Goal: Navigation & Orientation: Find specific page/section

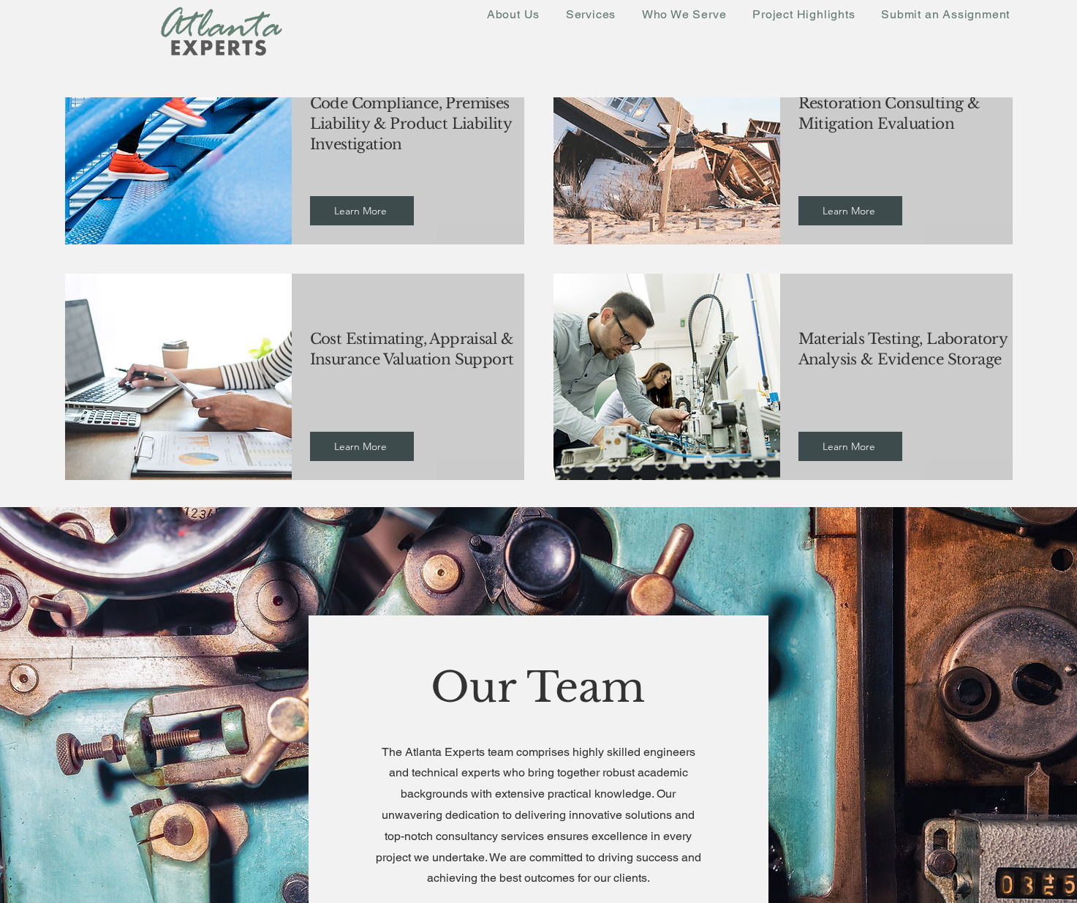
scroll to position [1902, 0]
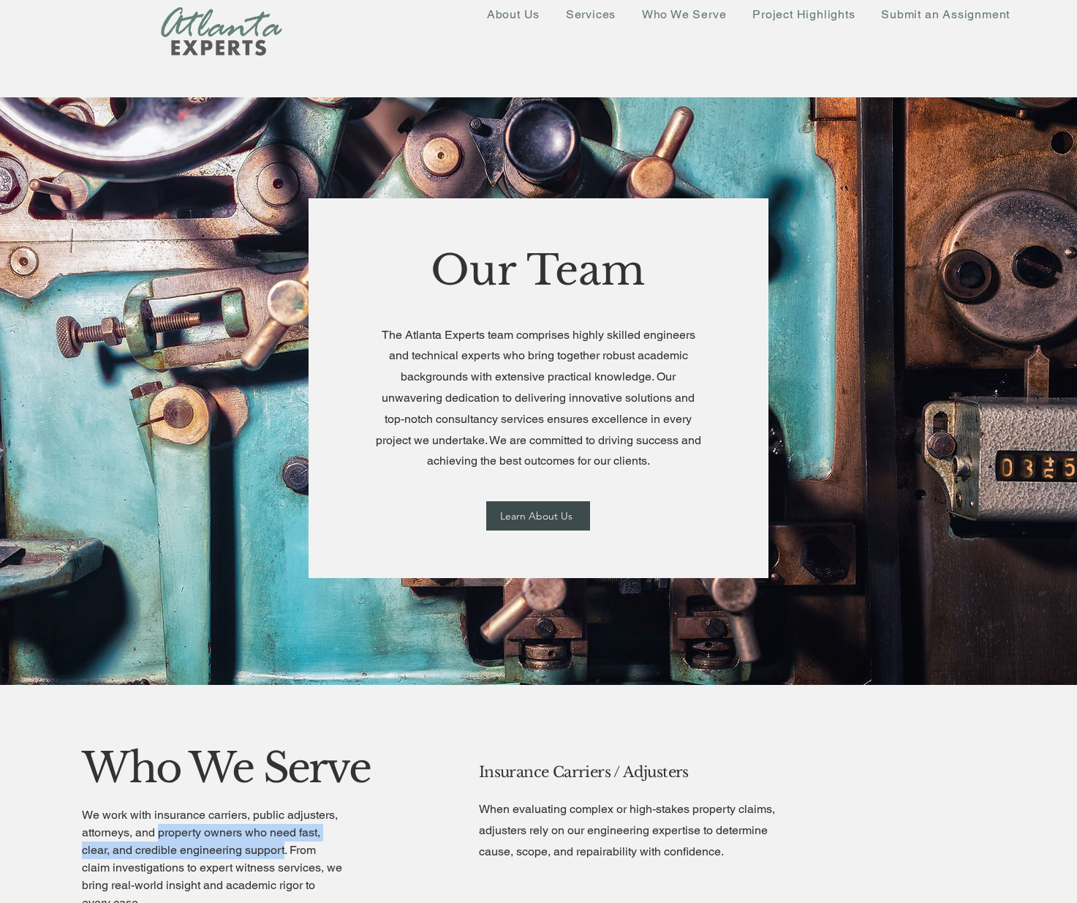
drag, startPoint x: 284, startPoint y: 850, endPoint x: 162, endPoint y: 824, distance: 124.1
click at [162, 824] on span "We work with insurance carriers, public adjusters, attorneys, and property owne…" at bounding box center [212, 859] width 260 height 102
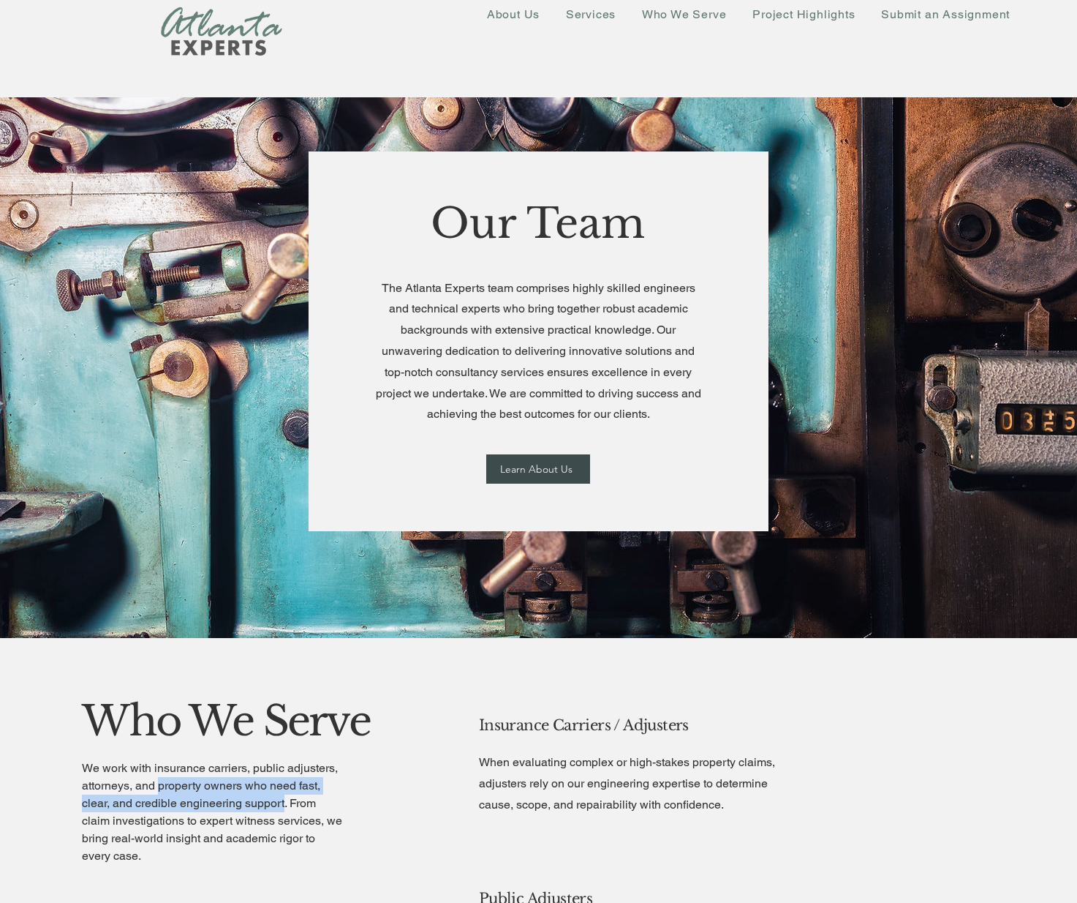
scroll to position [1975, 0]
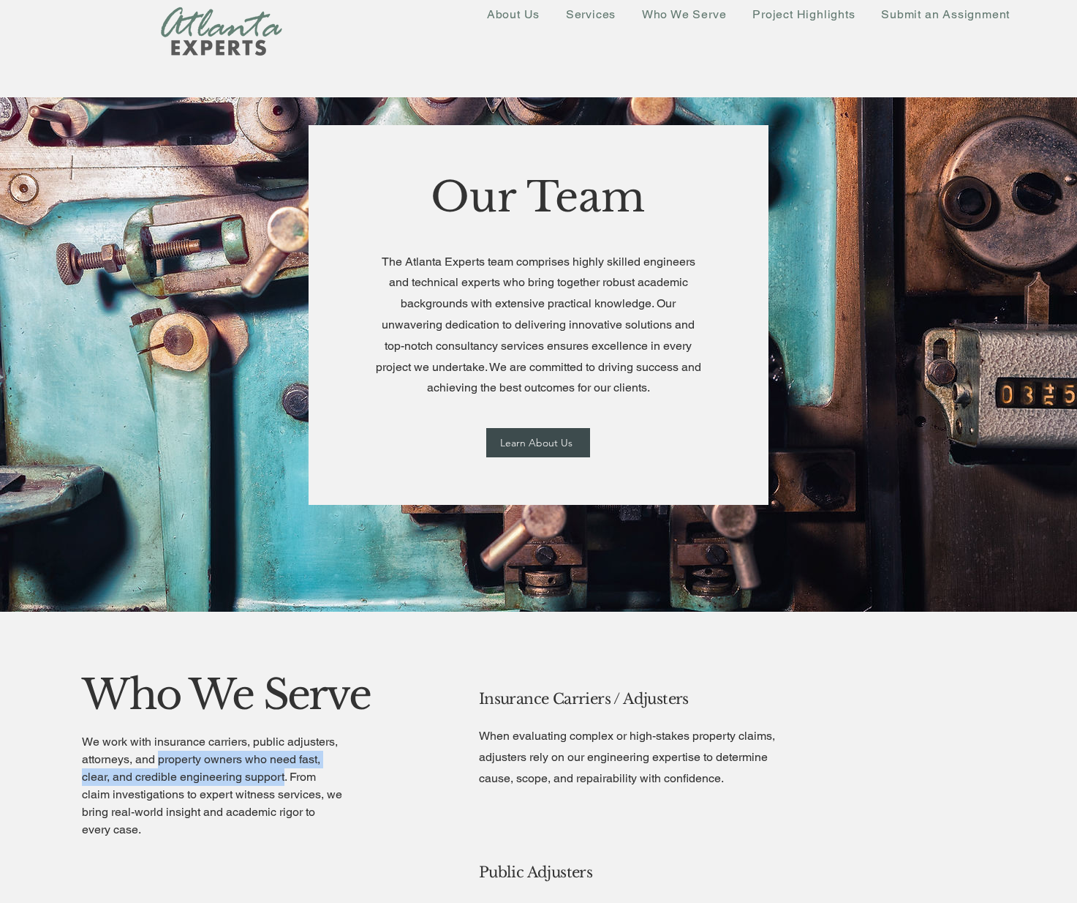
click at [208, 745] on span "We work with insurance carriers, public adjusters, attorneys, and property owne…" at bounding box center [212, 785] width 260 height 102
drag, startPoint x: 154, startPoint y: 739, endPoint x: 133, endPoint y: 758, distance: 28.5
click at [133, 758] on span "We work with insurance carriers, public adjusters, attorneys, and property owne…" at bounding box center [212, 785] width 260 height 102
copy span "insurance carriers, public adjusters, attorneys,"
click at [278, 783] on p "We work with insurance carriers, public adjusters, attorneys, and property owne…" at bounding box center [212, 785] width 260 height 105
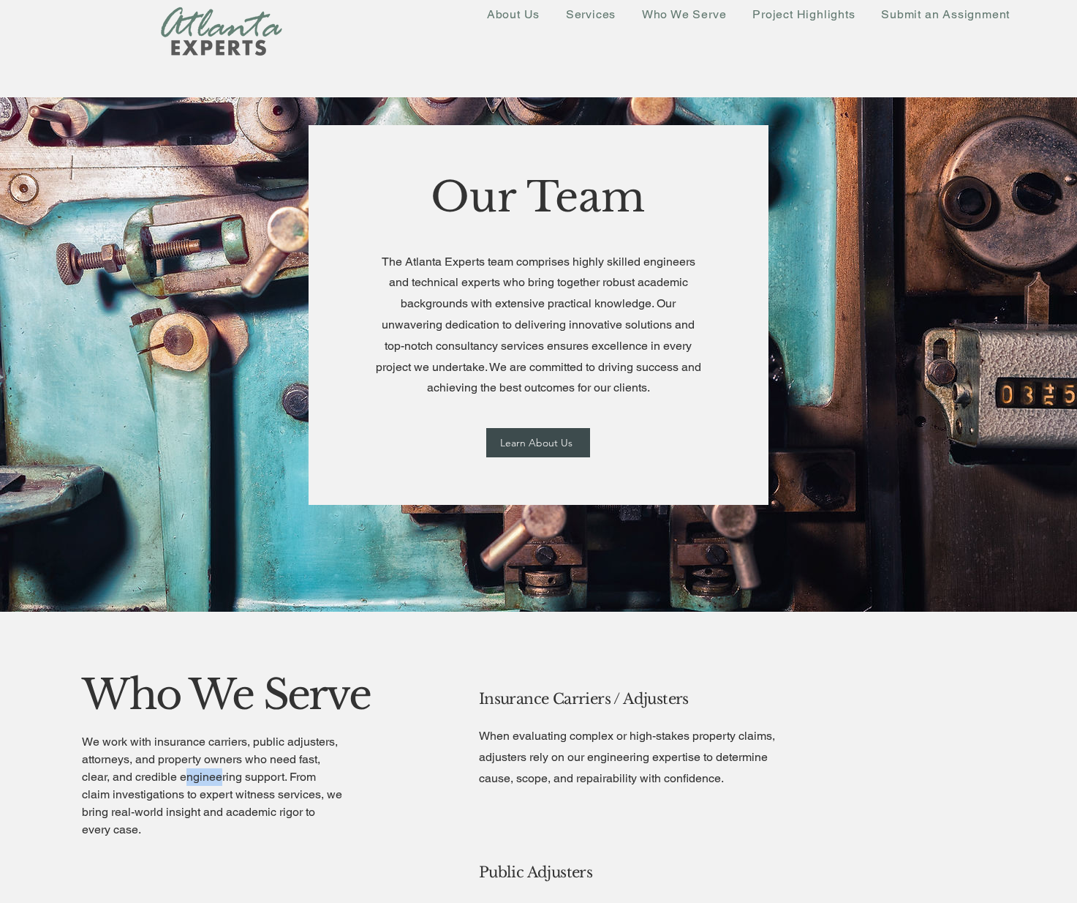
drag, startPoint x: 187, startPoint y: 775, endPoint x: 221, endPoint y: 780, distance: 34.7
click at [221, 780] on span "We work with insurance carriers, public adjusters, attorneys, and property owne…" at bounding box center [212, 785] width 260 height 102
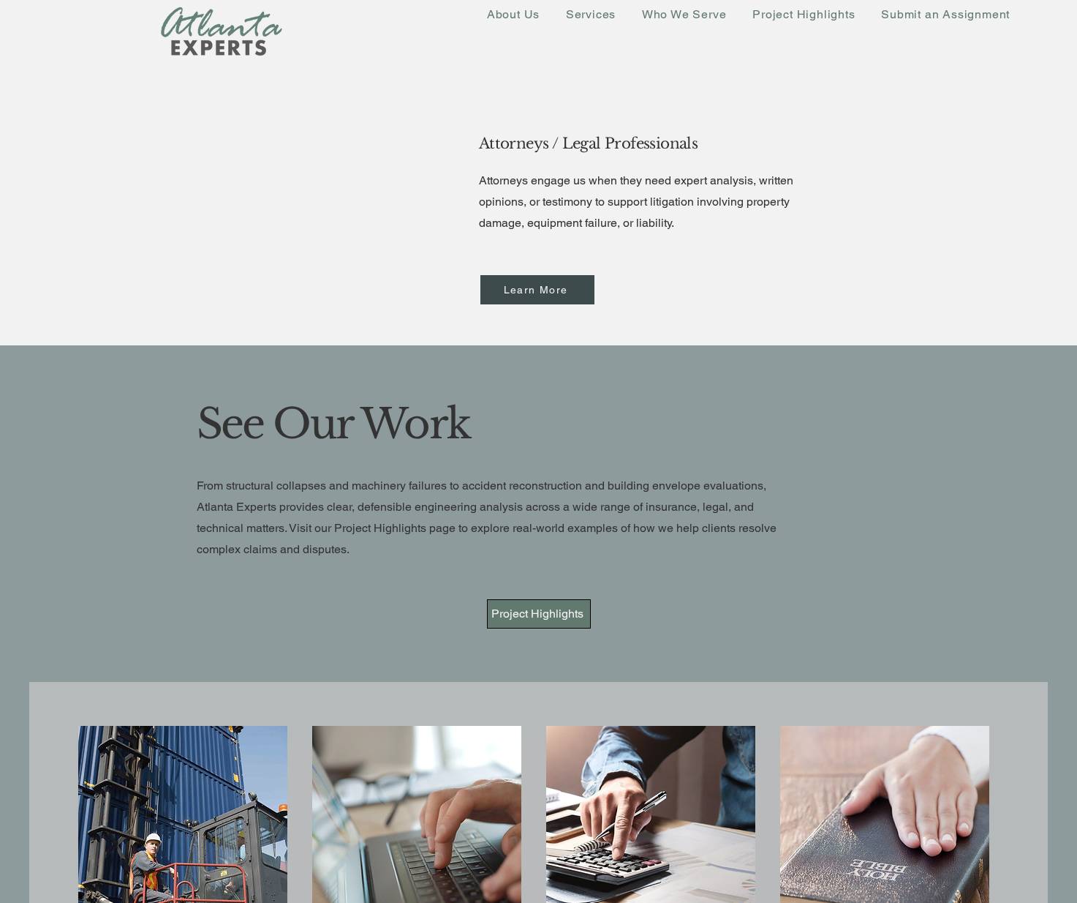
scroll to position [2683, 0]
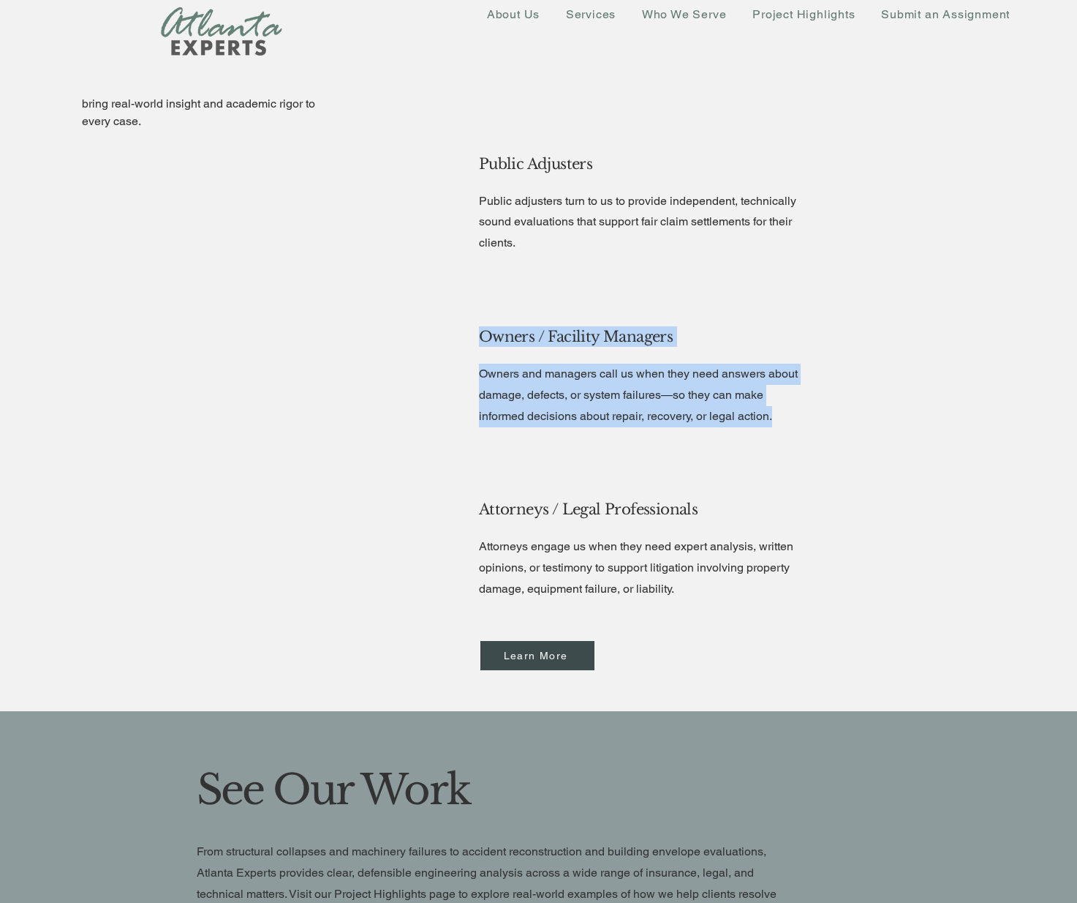
drag, startPoint x: 741, startPoint y: 410, endPoint x: 478, endPoint y: 373, distance: 265.9
click at [478, 373] on div "Owners / Facility Managers Owners and managers call us when they need answers a…" at bounding box center [657, 384] width 372 height 158
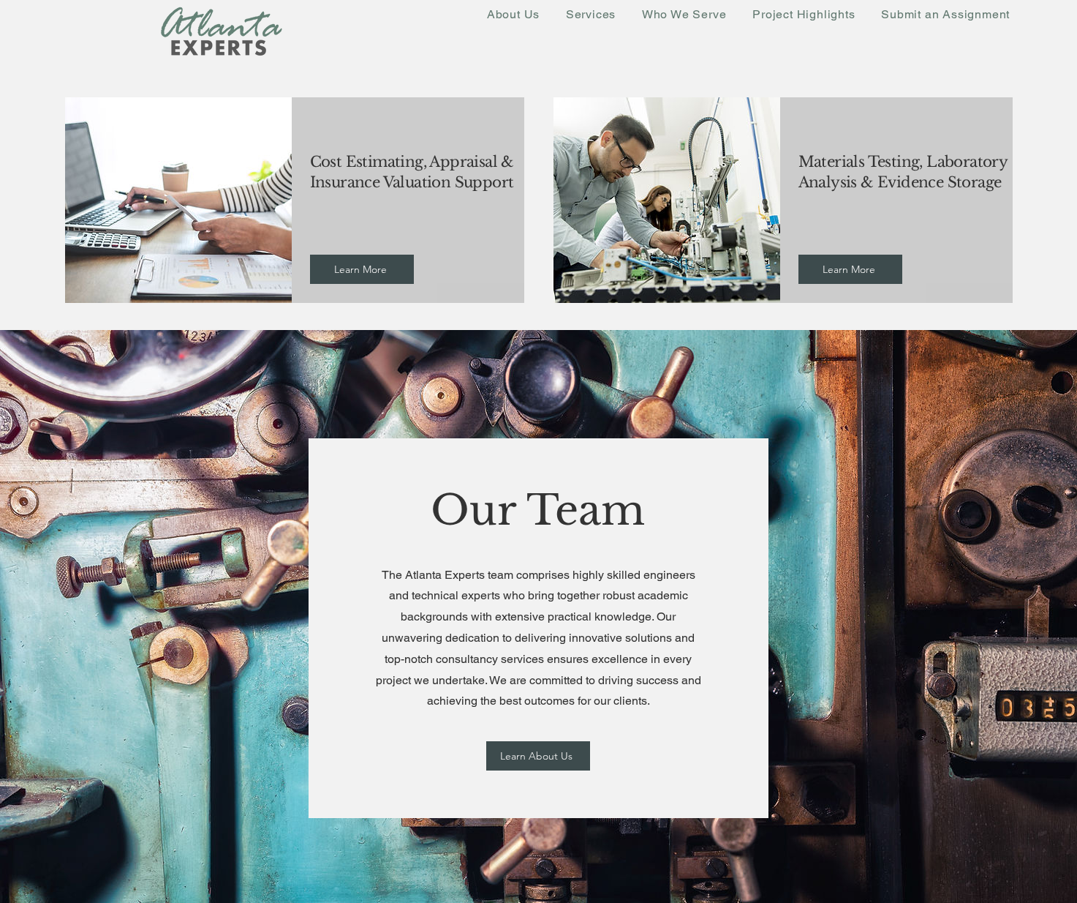
scroll to position [1440, 0]
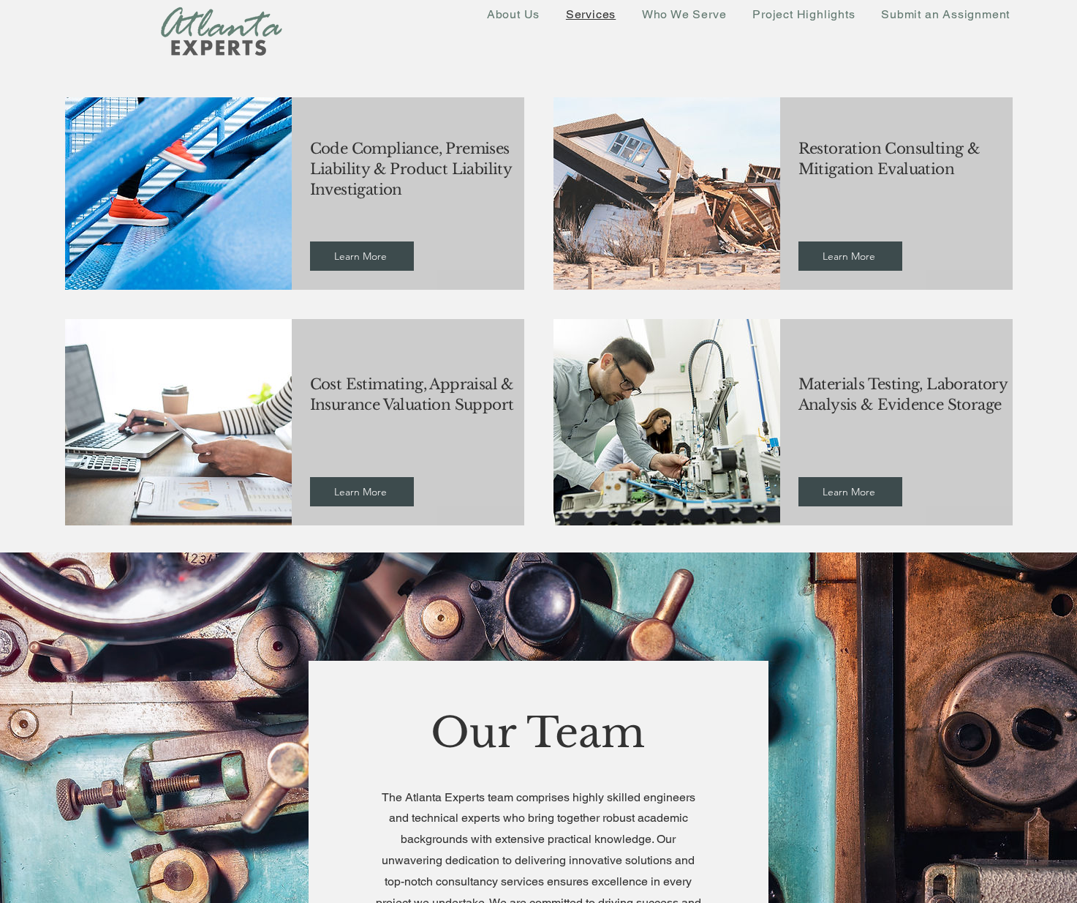
click at [576, 15] on span "Services" at bounding box center [591, 14] width 50 height 14
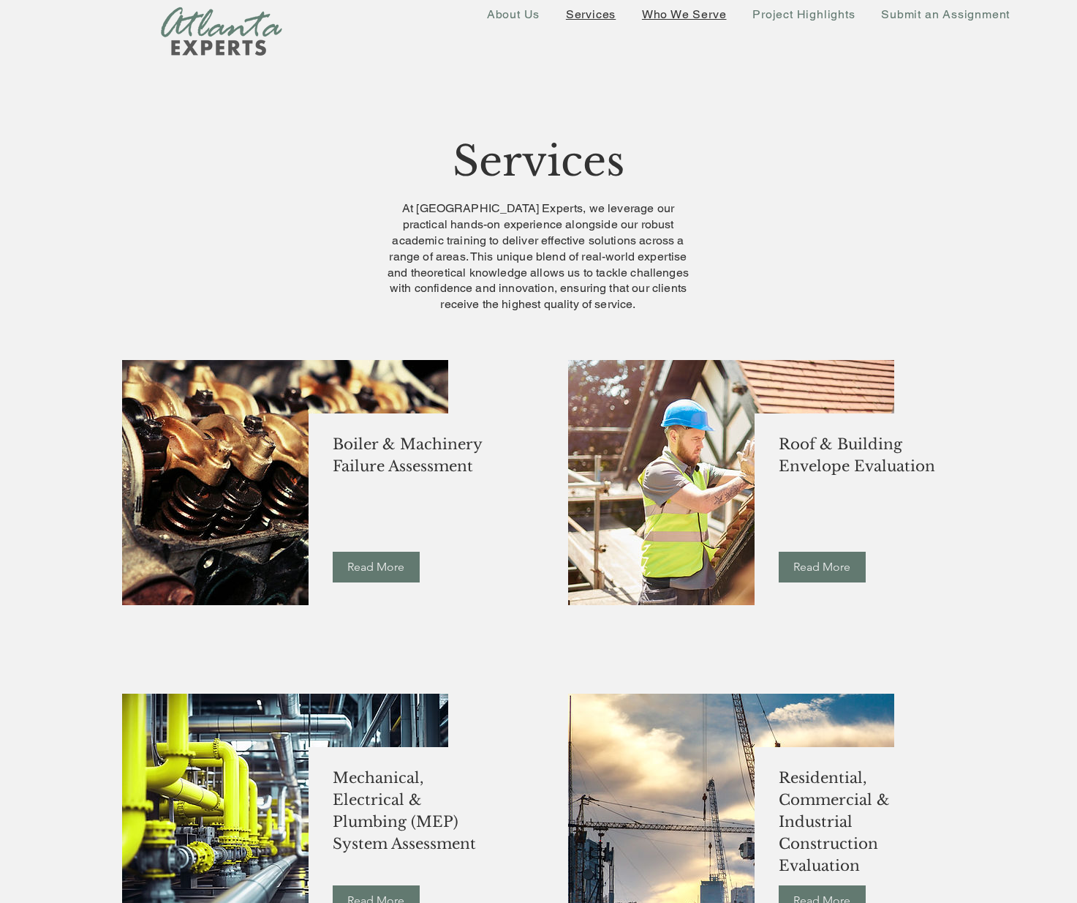
click at [723, 10] on span "Who We Serve" at bounding box center [684, 14] width 85 height 14
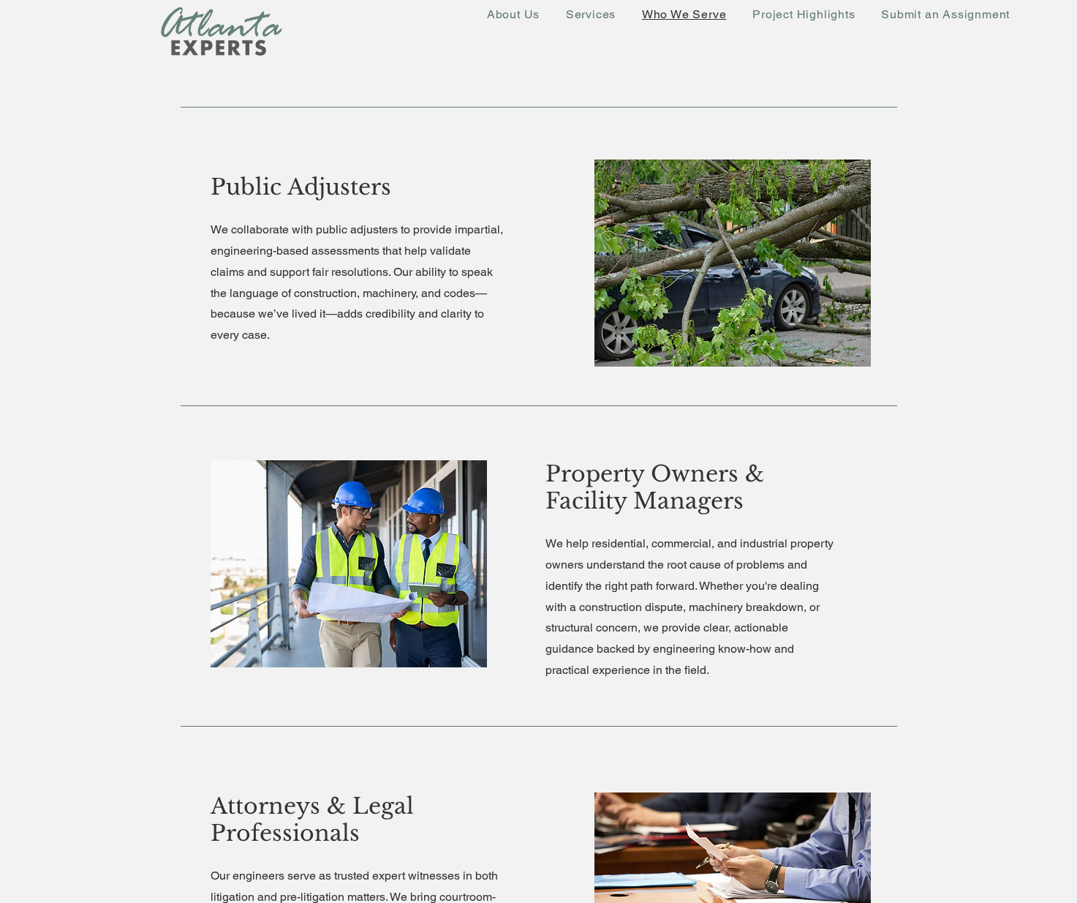
scroll to position [805, 0]
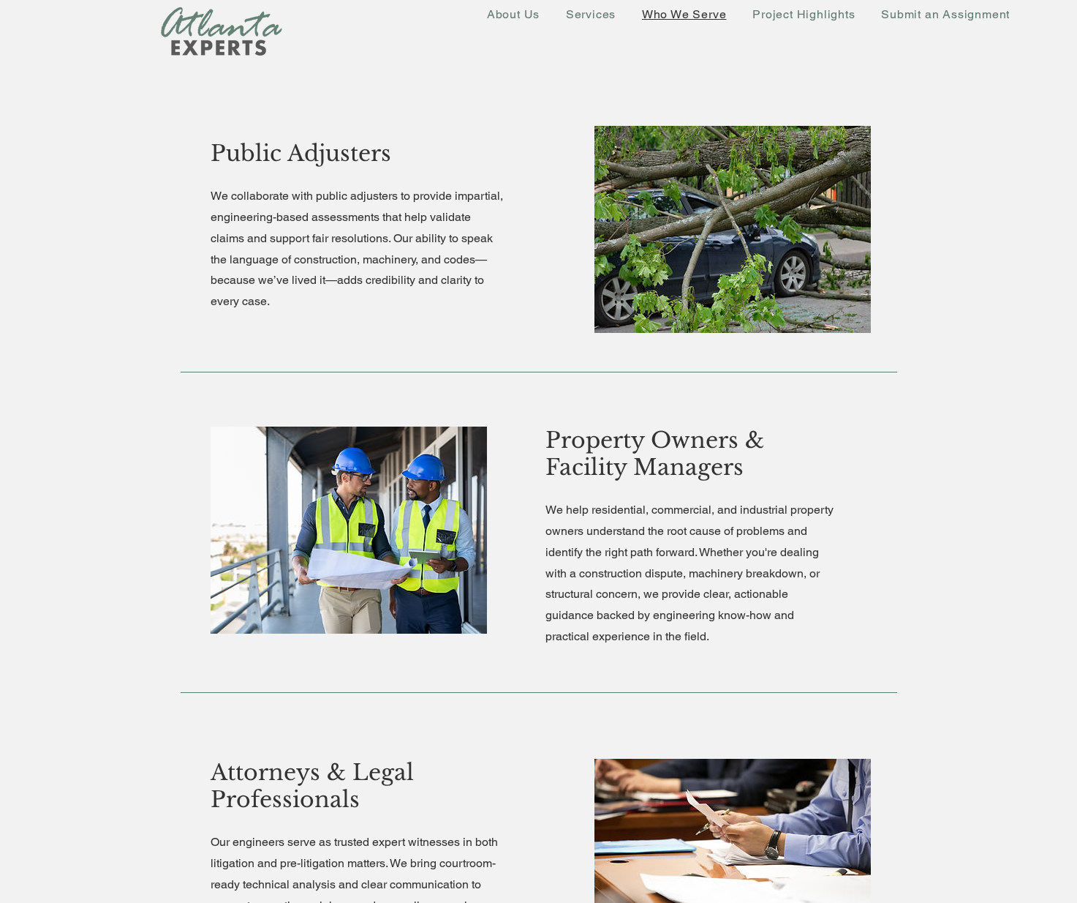
click at [928, 514] on div at bounding box center [538, 436] width 1077 height 1320
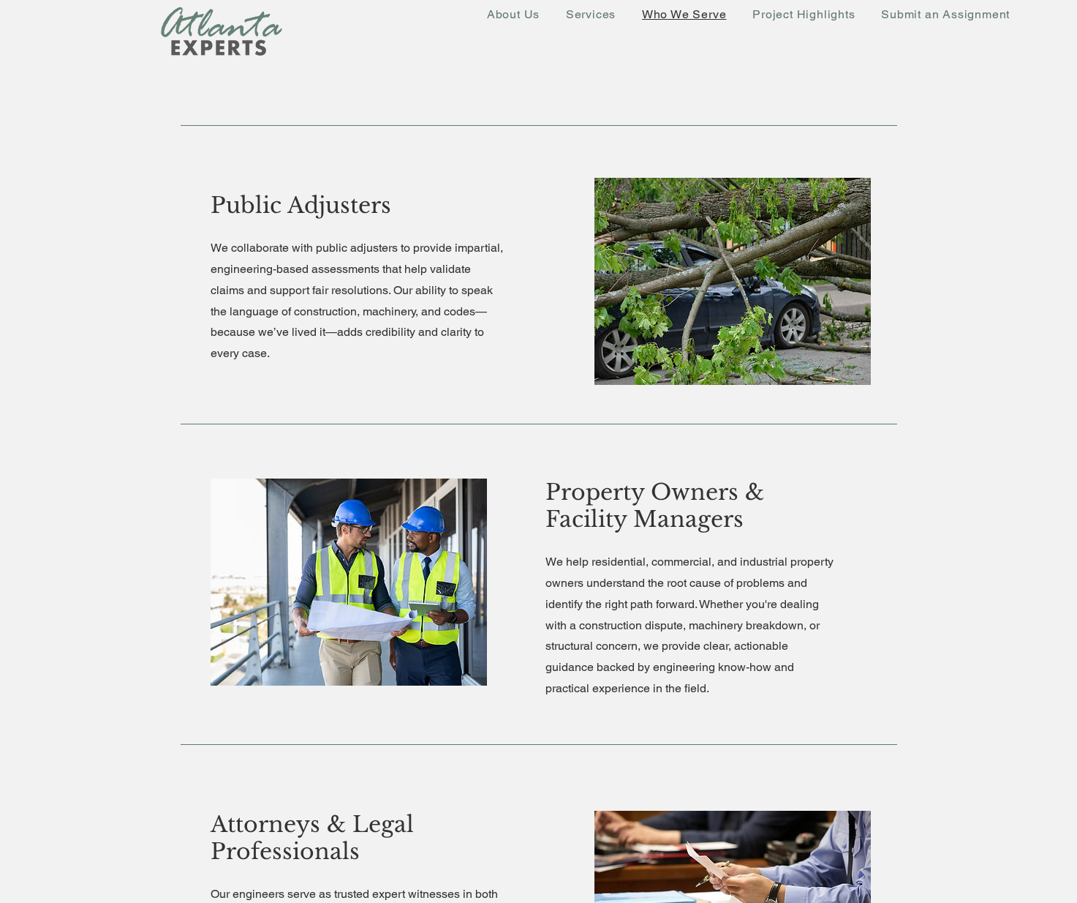
scroll to position [512, 0]
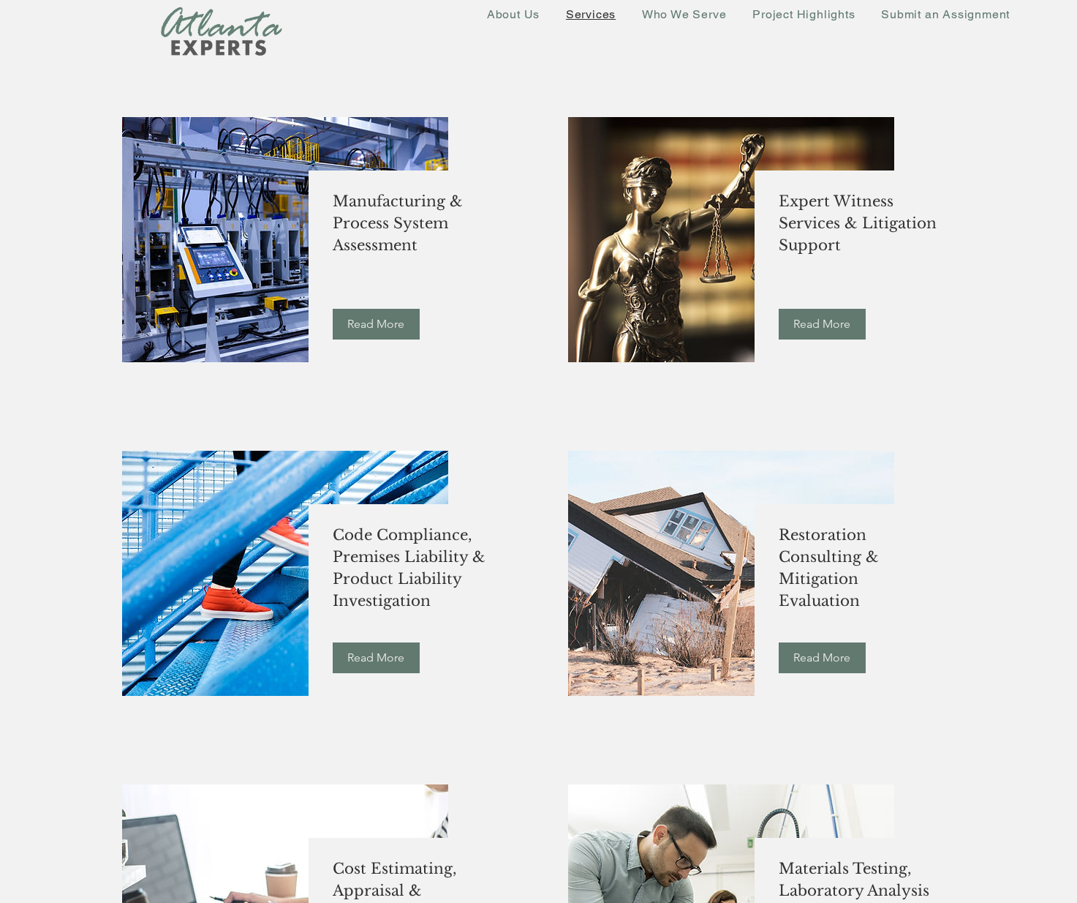
scroll to position [1500, 0]
